Goal: Browse casually

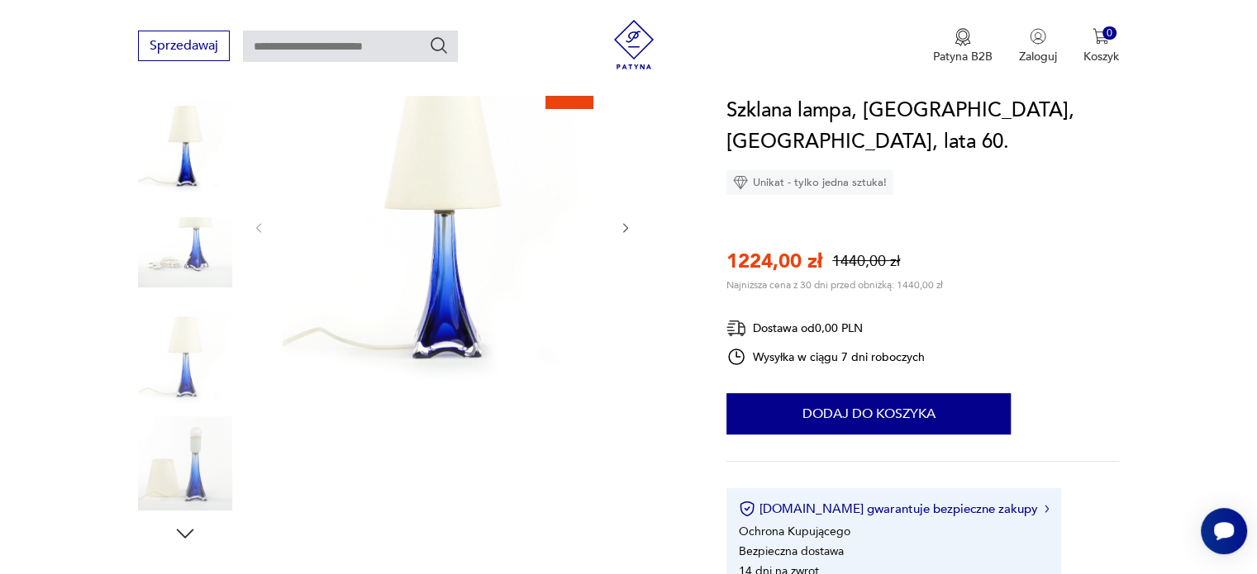
scroll to position [165, 0]
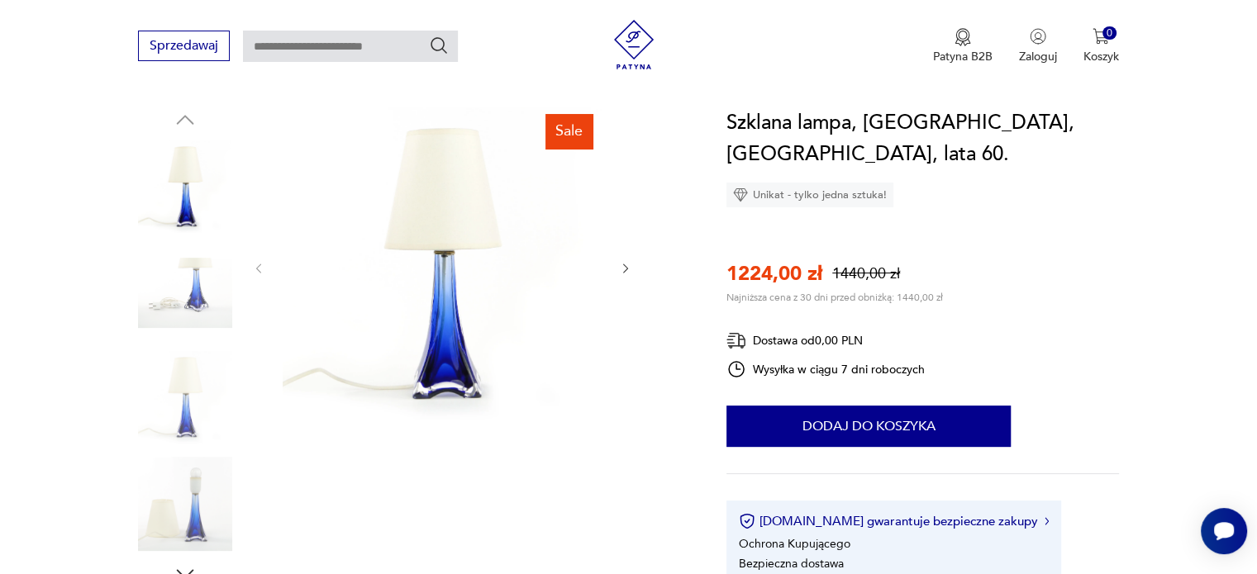
click at [221, 298] on img at bounding box center [185, 293] width 94 height 94
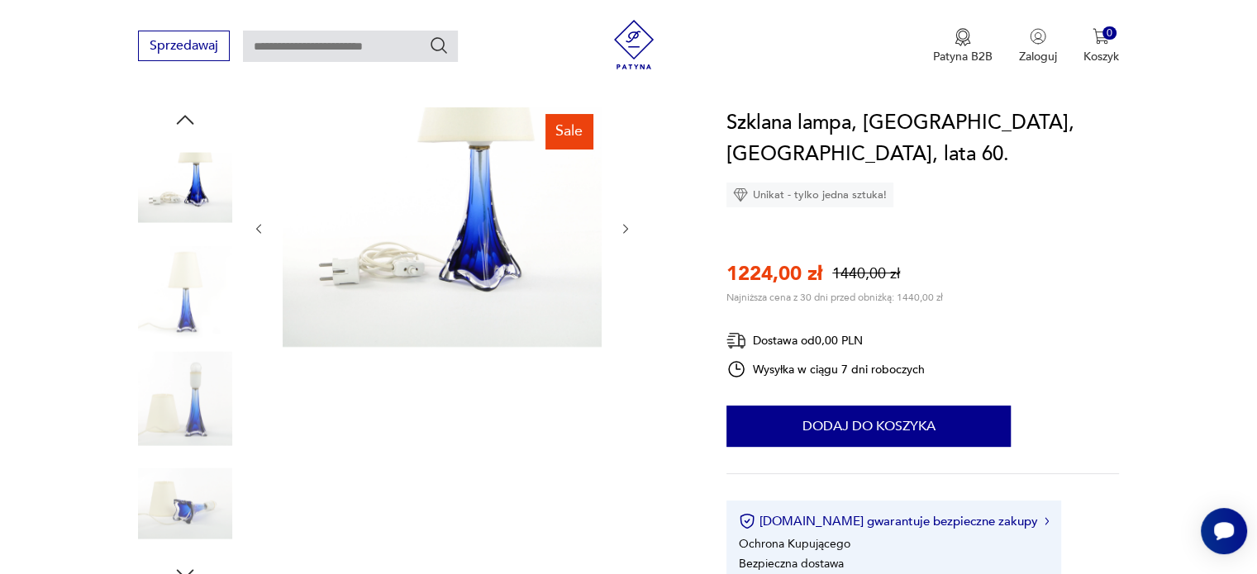
click at [203, 336] on img at bounding box center [185, 293] width 94 height 94
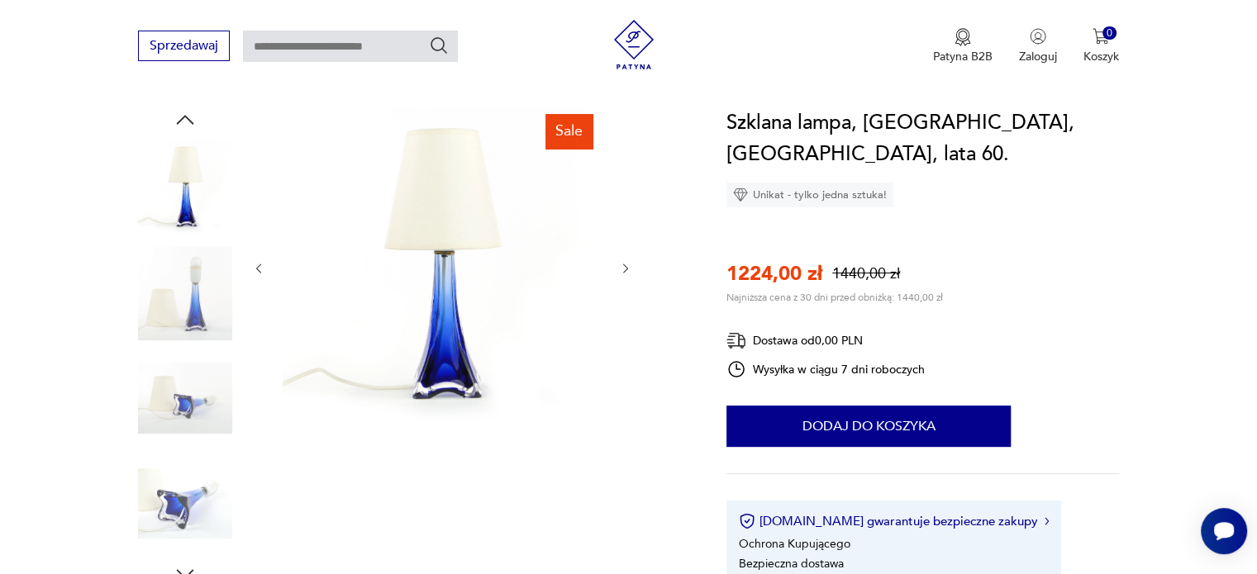
click at [201, 366] on img at bounding box center [185, 398] width 94 height 94
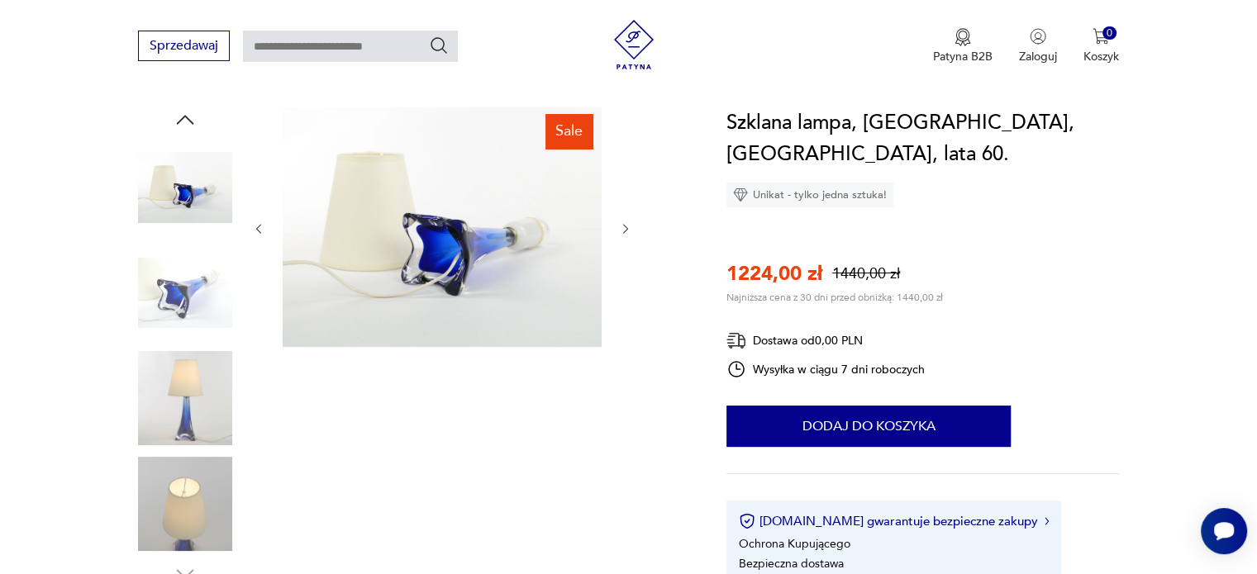
click at [203, 306] on img at bounding box center [185, 293] width 94 height 94
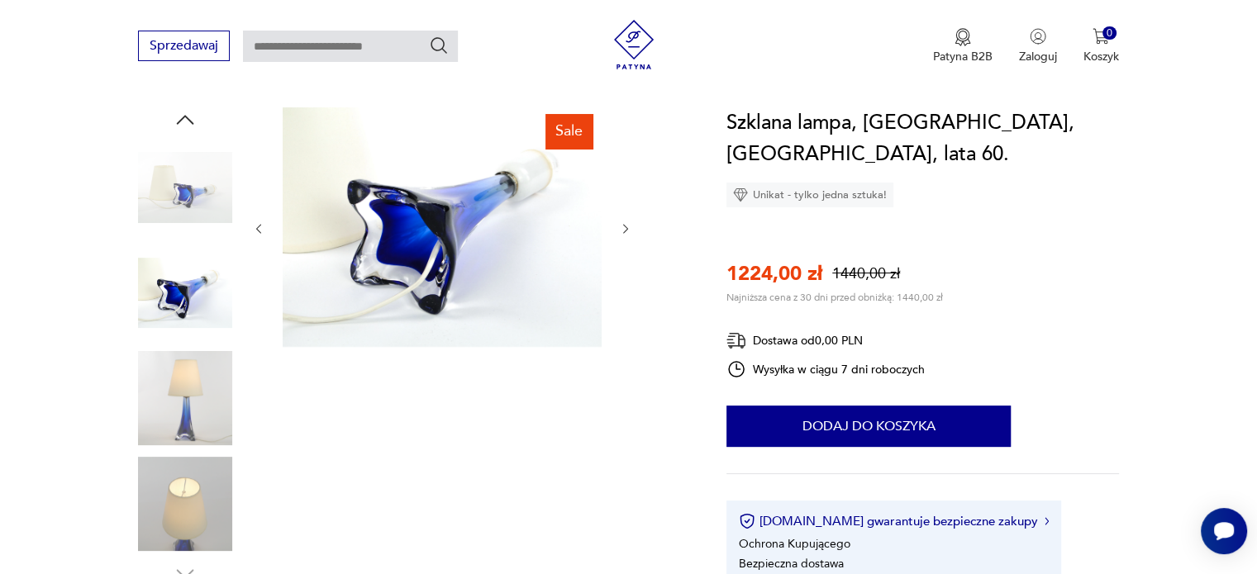
click at [204, 380] on img at bounding box center [185, 398] width 94 height 94
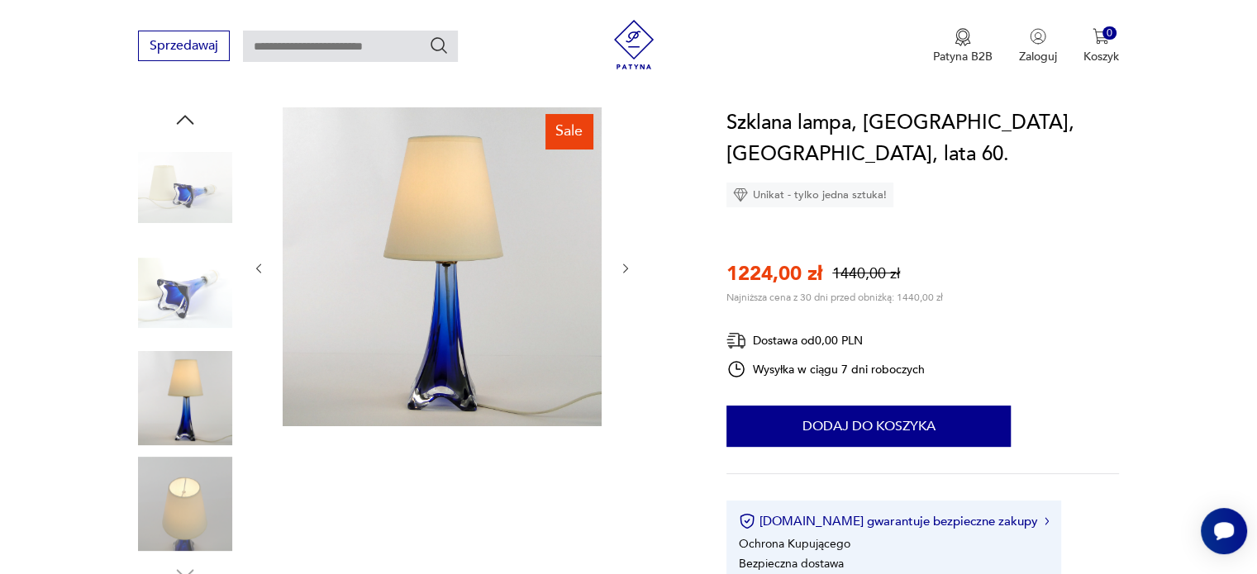
click at [174, 502] on img at bounding box center [185, 504] width 94 height 94
